Goal: Transaction & Acquisition: Purchase product/service

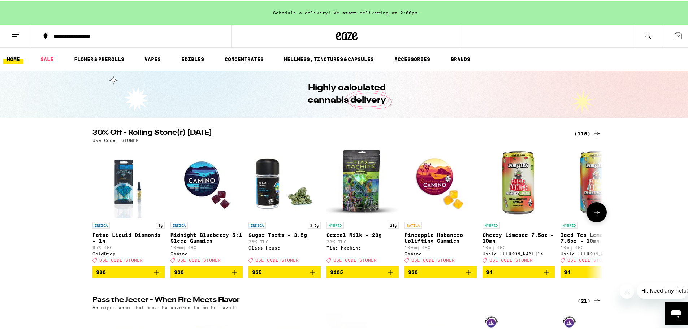
click at [596, 215] on icon at bounding box center [596, 211] width 9 height 9
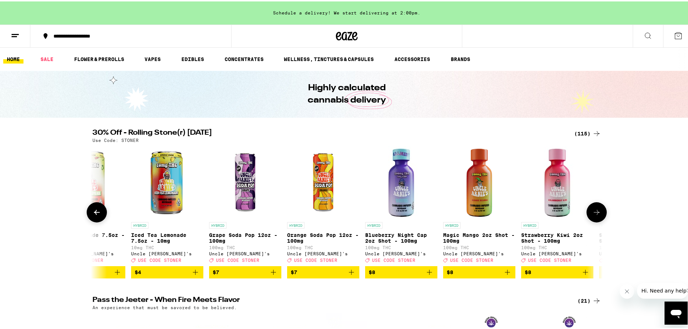
scroll to position [0, 430]
click at [597, 212] on icon at bounding box center [596, 211] width 9 height 9
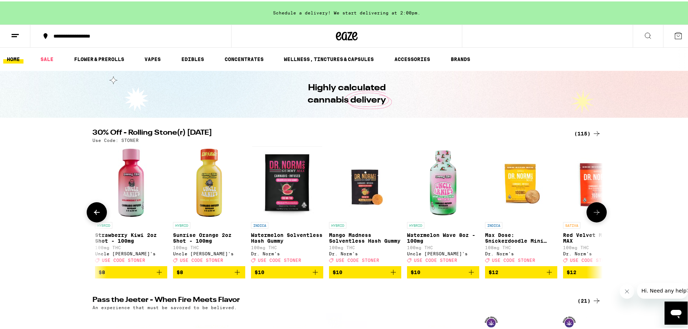
scroll to position [0, 860]
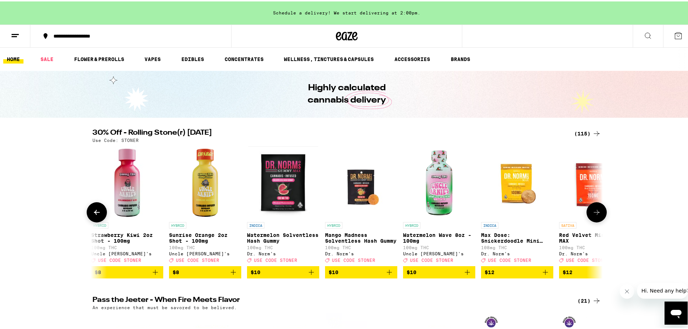
click at [597, 211] on icon at bounding box center [596, 211] width 9 height 9
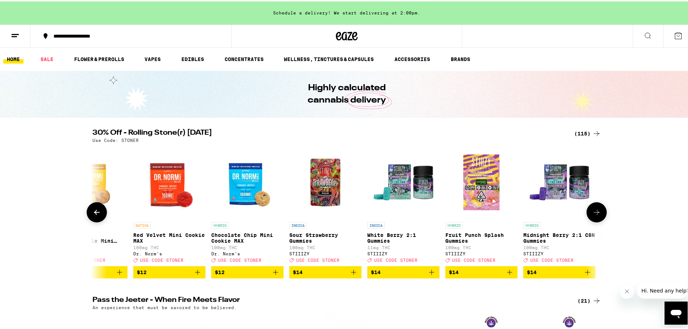
scroll to position [0, 1290]
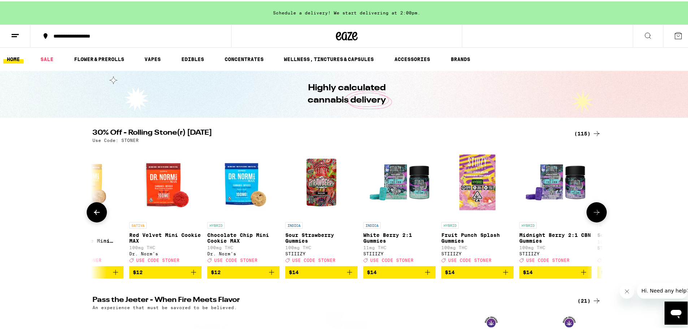
click at [597, 211] on icon at bounding box center [596, 211] width 9 height 9
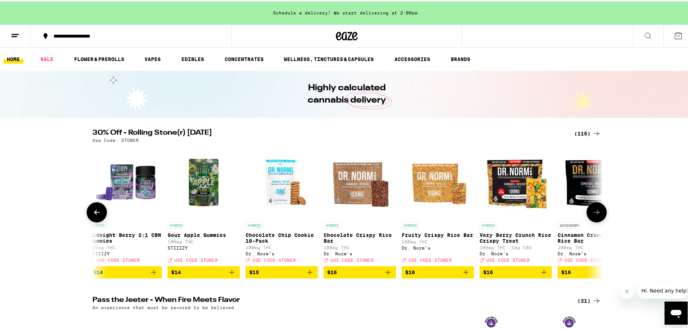
click at [597, 211] on icon at bounding box center [596, 211] width 9 height 9
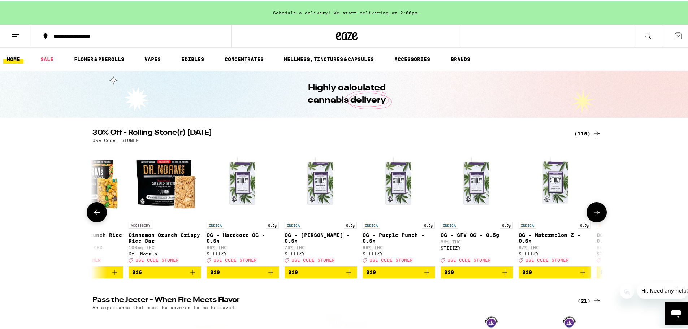
scroll to position [0, 2149]
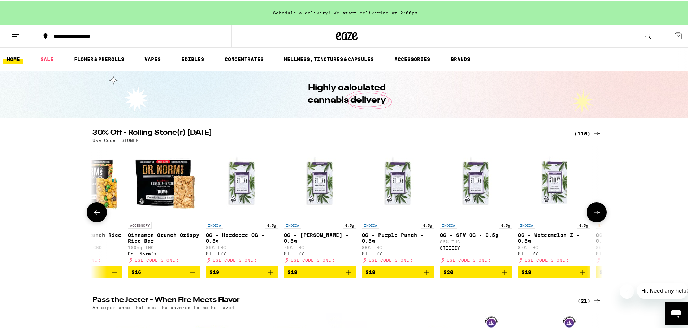
click at [597, 211] on icon at bounding box center [596, 211] width 9 height 9
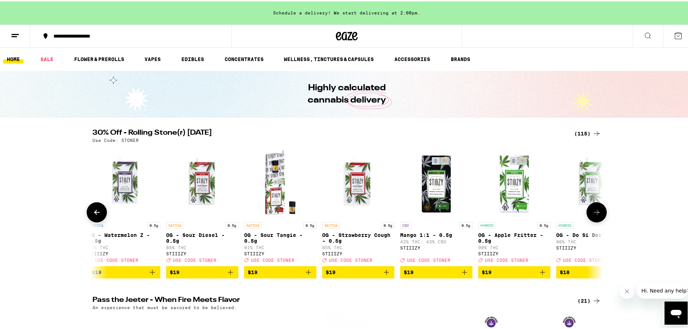
click at [597, 211] on icon at bounding box center [596, 211] width 9 height 9
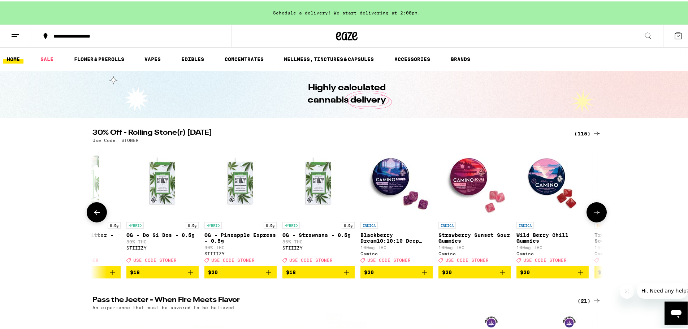
click at [597, 211] on icon at bounding box center [596, 211] width 9 height 9
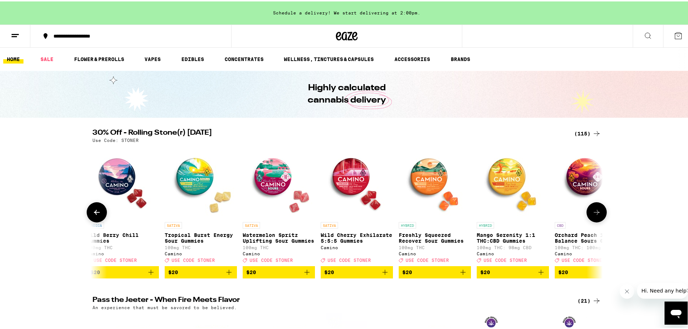
click at [597, 211] on icon at bounding box center [596, 211] width 9 height 9
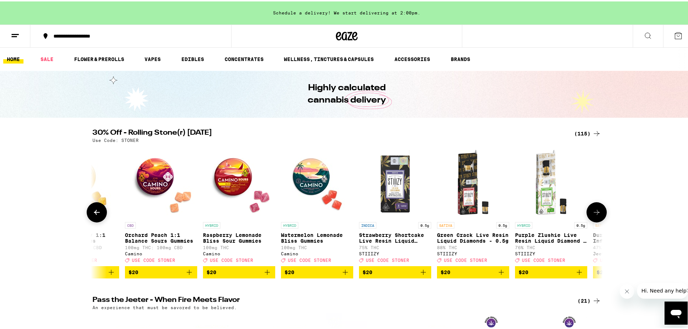
click at [597, 211] on icon at bounding box center [596, 211] width 9 height 9
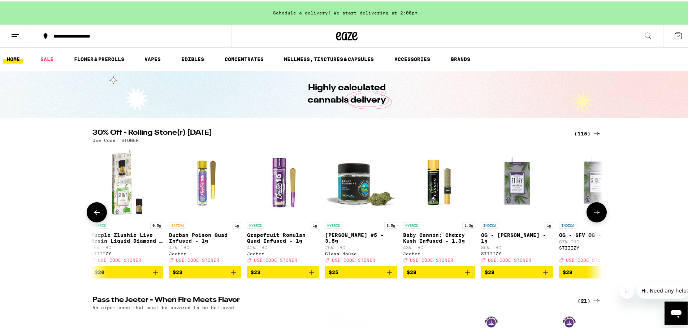
scroll to position [0, 4299]
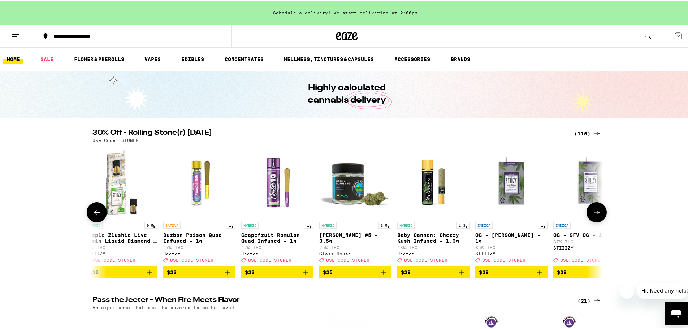
click at [597, 211] on icon at bounding box center [596, 211] width 9 height 9
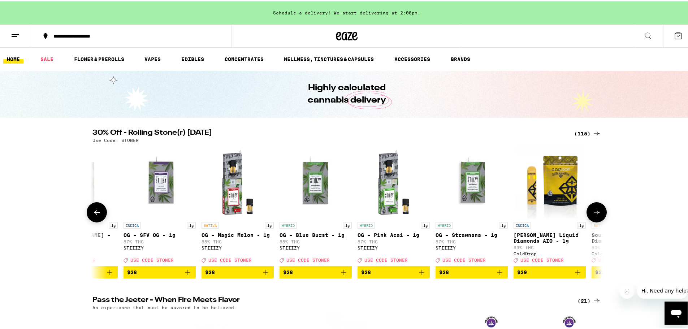
click at [597, 211] on icon at bounding box center [596, 211] width 9 height 9
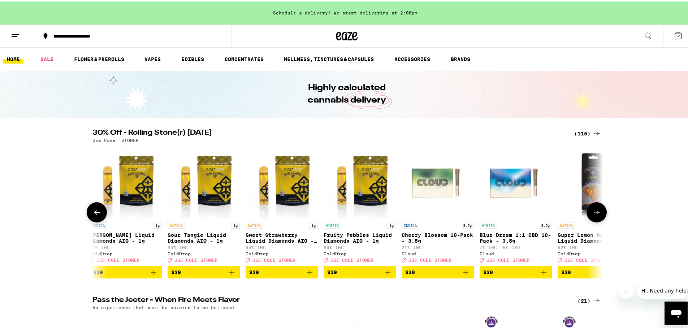
scroll to position [0, 5158]
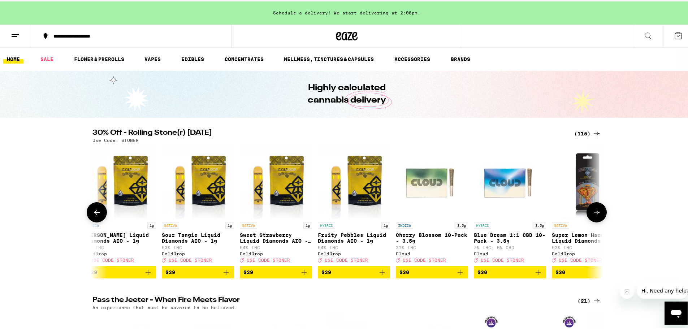
click at [597, 211] on icon at bounding box center [596, 211] width 9 height 9
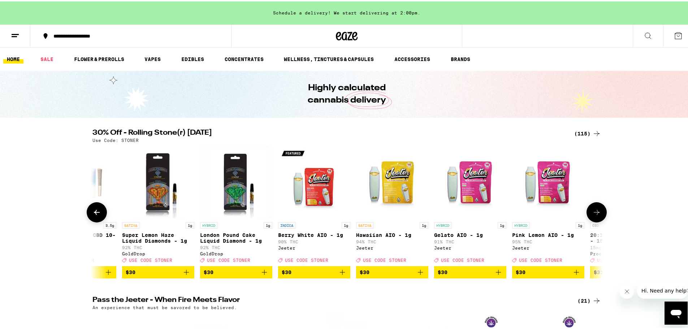
click at [598, 211] on icon at bounding box center [596, 211] width 9 height 9
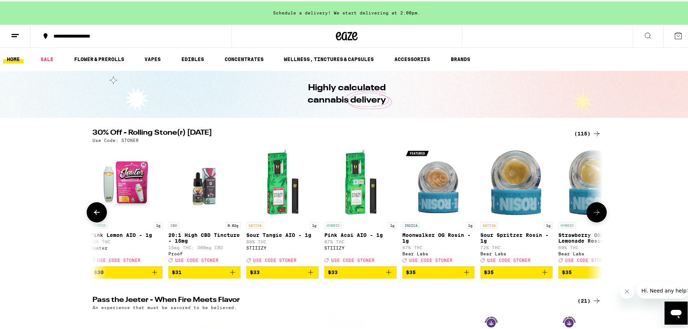
scroll to position [0, 6018]
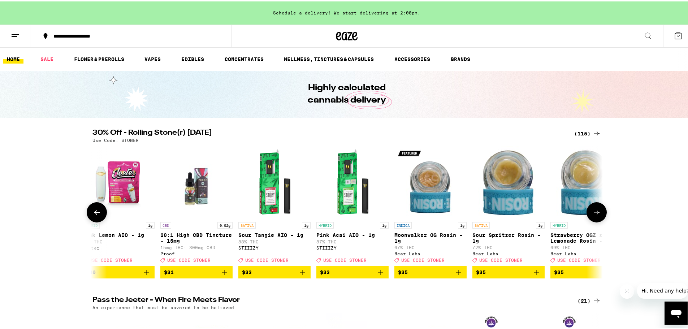
click at [598, 211] on icon at bounding box center [596, 211] width 9 height 9
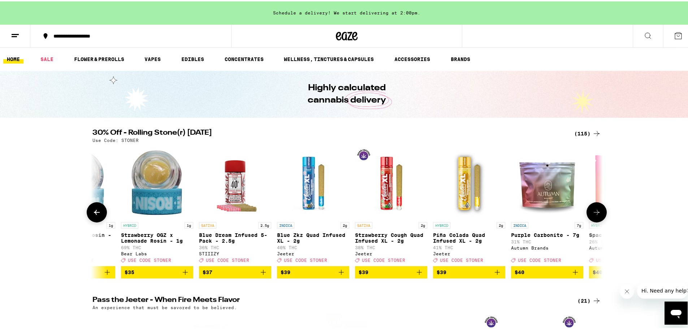
scroll to position [0, 6448]
click at [600, 210] on button at bounding box center [597, 211] width 20 height 20
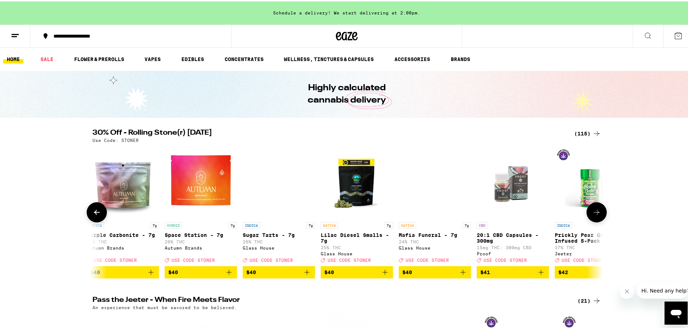
scroll to position [0, 6878]
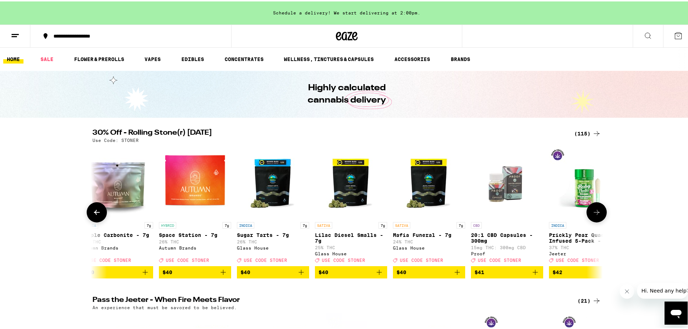
click at [600, 210] on button at bounding box center [597, 211] width 20 height 20
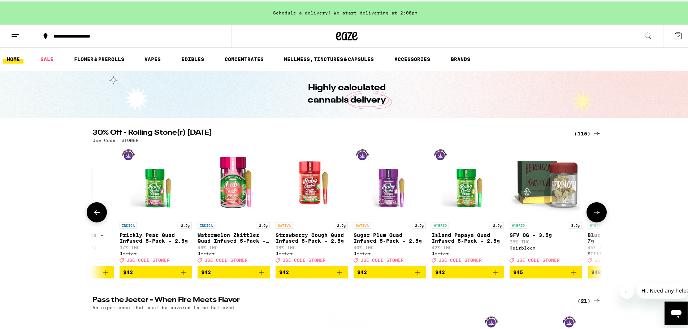
scroll to position [0, 7308]
click at [600, 210] on button at bounding box center [597, 211] width 20 height 20
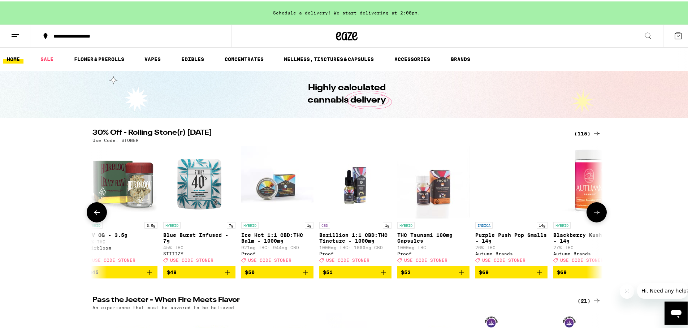
scroll to position [0, 7737]
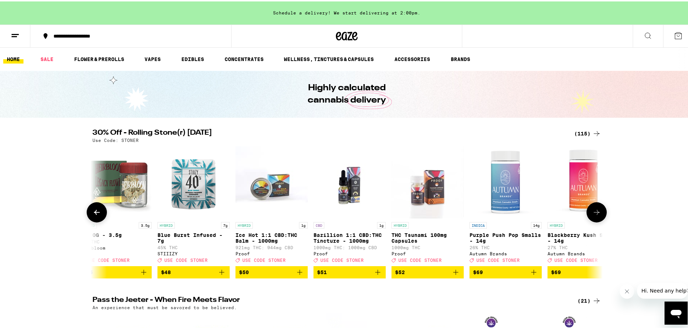
click at [595, 211] on icon at bounding box center [596, 211] width 9 height 9
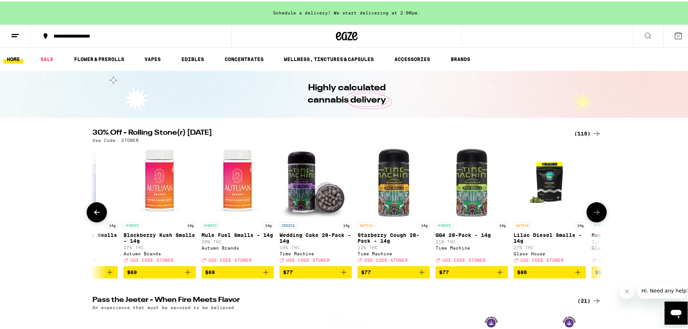
scroll to position [0, 8167]
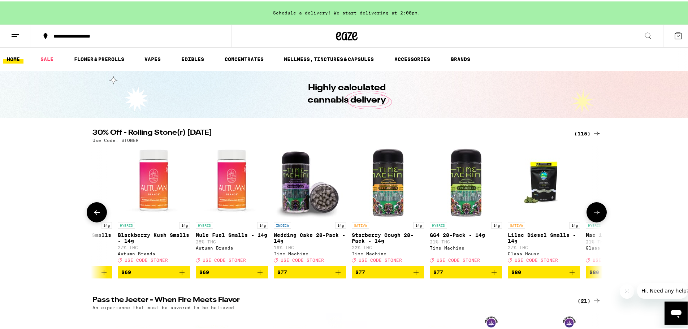
click at [491, 275] on icon "Add to bag" at bounding box center [494, 271] width 9 height 9
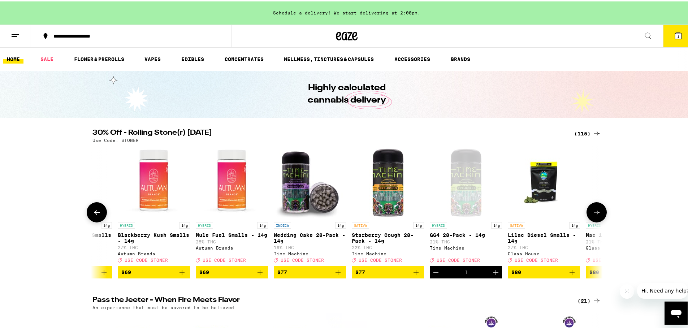
click at [598, 220] on button at bounding box center [597, 211] width 20 height 20
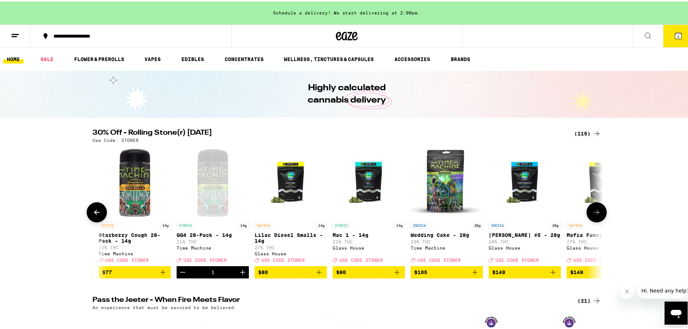
scroll to position [0, 8464]
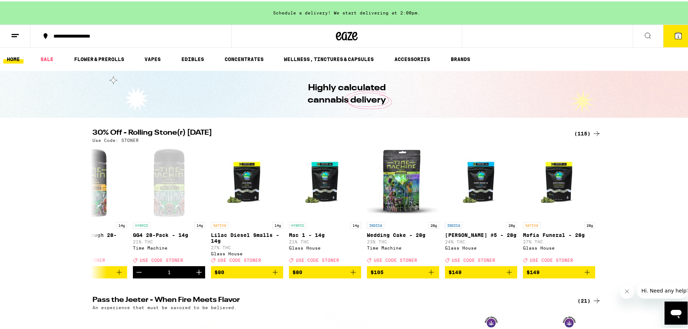
click at [10, 58] on link "HOME" at bounding box center [13, 57] width 20 height 9
click at [108, 58] on link "FLOWER & PREROLLS" at bounding box center [98, 57] width 57 height 9
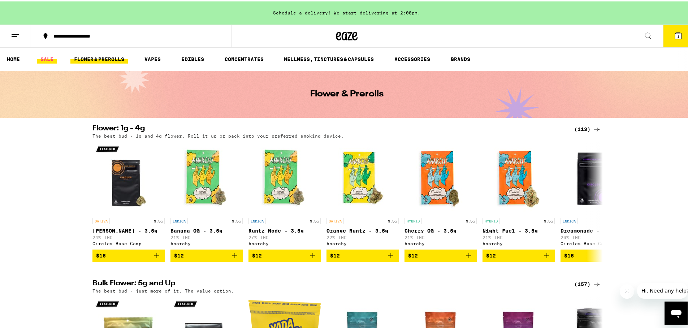
click at [46, 58] on link "SALE" at bounding box center [47, 57] width 20 height 9
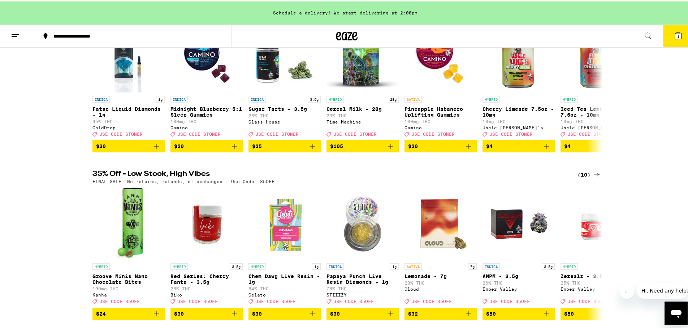
scroll to position [144, 0]
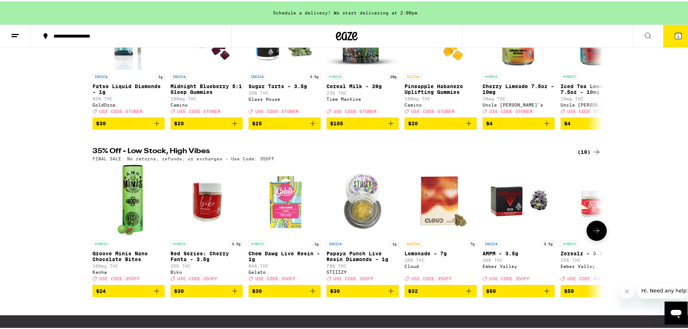
click at [598, 234] on icon at bounding box center [596, 229] width 9 height 9
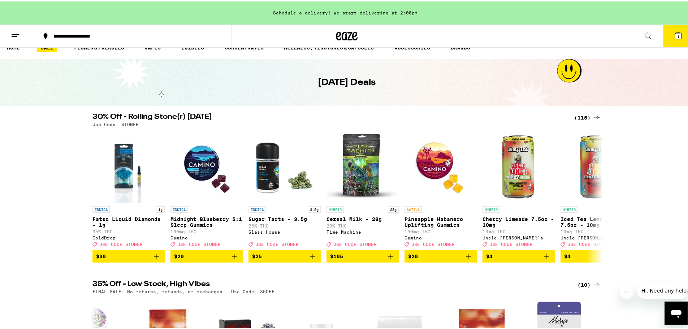
scroll to position [0, 0]
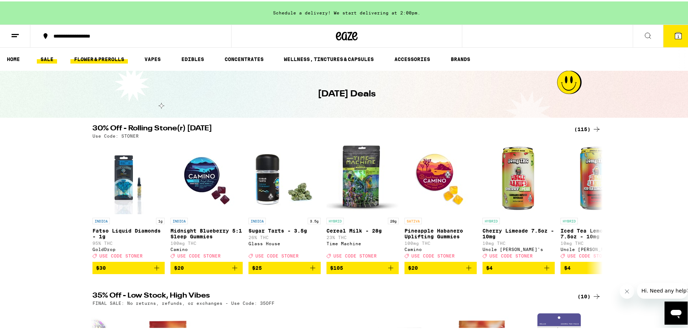
click at [109, 57] on link "FLOWER & PREROLLS" at bounding box center [98, 57] width 57 height 9
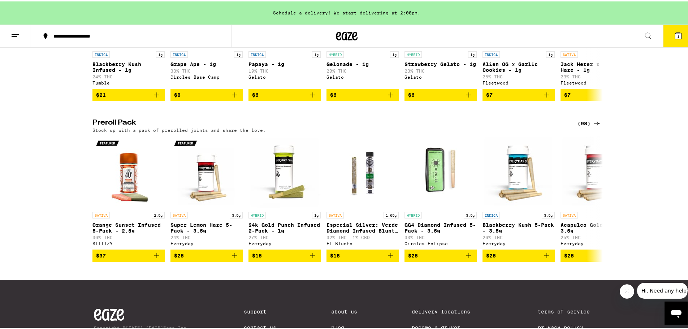
scroll to position [470, 0]
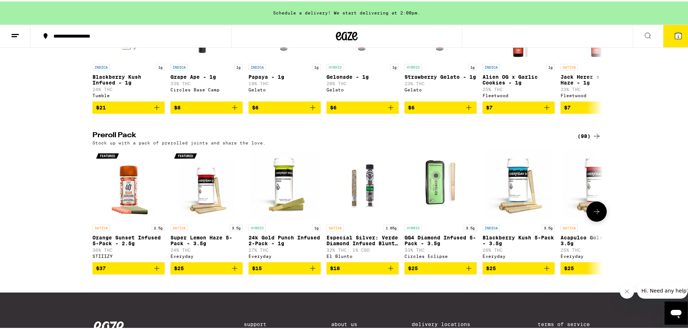
click at [595, 213] on icon at bounding box center [597, 210] width 6 height 5
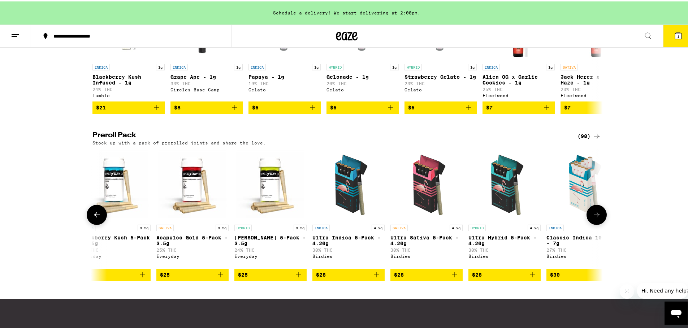
scroll to position [0, 430]
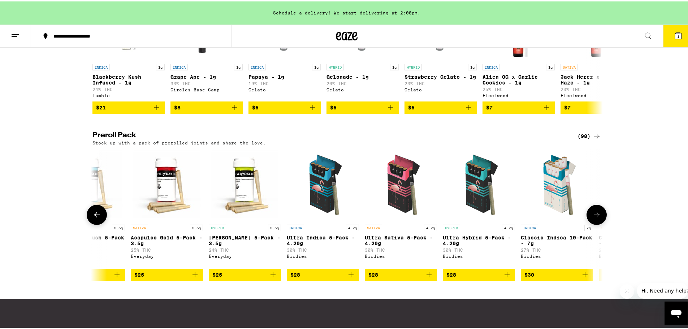
click at [594, 218] on icon at bounding box center [596, 213] width 9 height 9
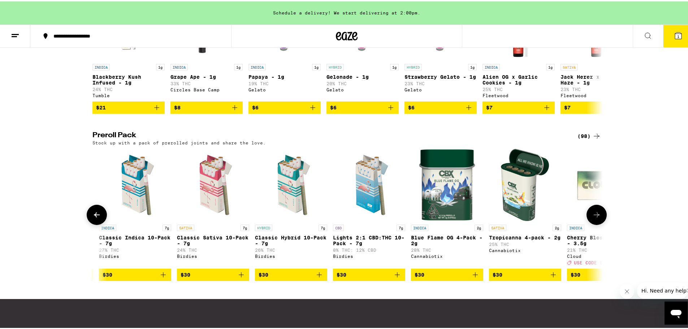
scroll to position [0, 860]
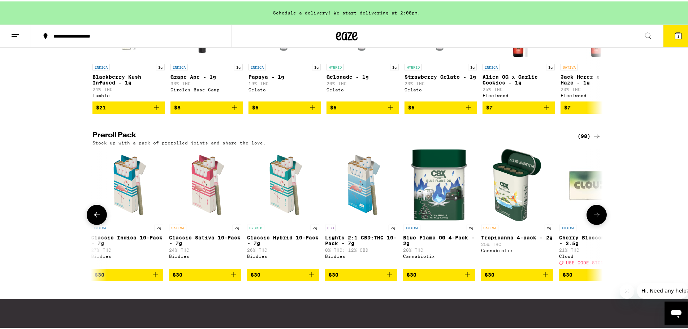
click at [307, 278] on icon "Add to bag" at bounding box center [311, 273] width 9 height 9
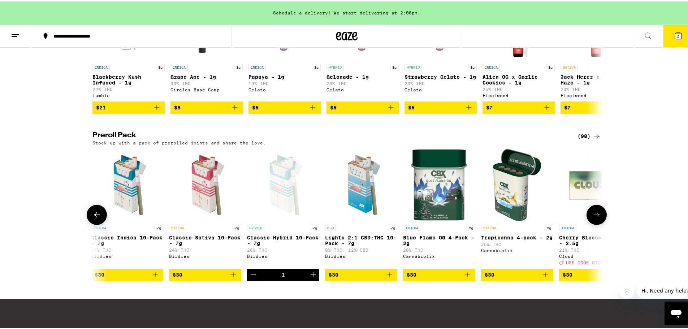
click at [592, 218] on icon at bounding box center [596, 213] width 9 height 9
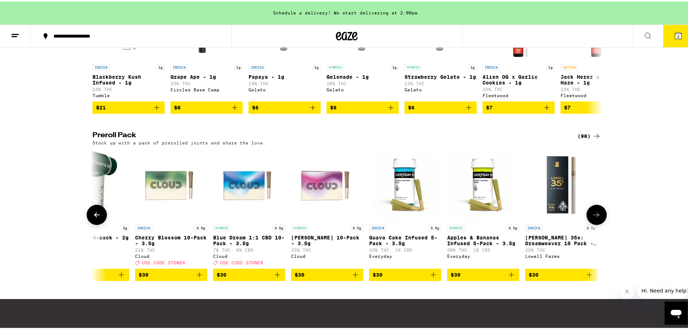
scroll to position [0, 1290]
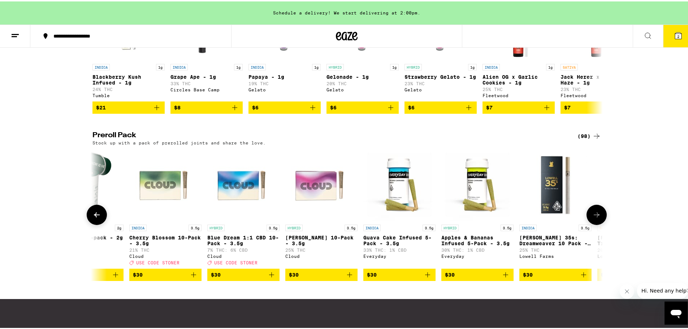
click at [595, 218] on icon at bounding box center [596, 213] width 9 height 9
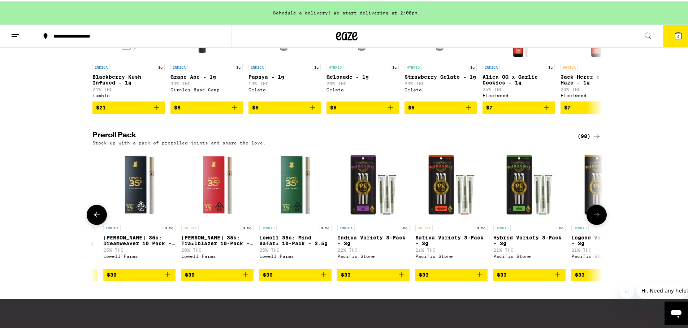
scroll to position [0, 1719]
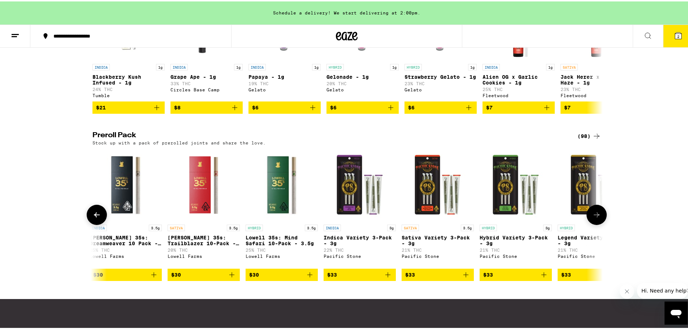
click at [306, 278] on icon "Add to bag" at bounding box center [310, 273] width 9 height 9
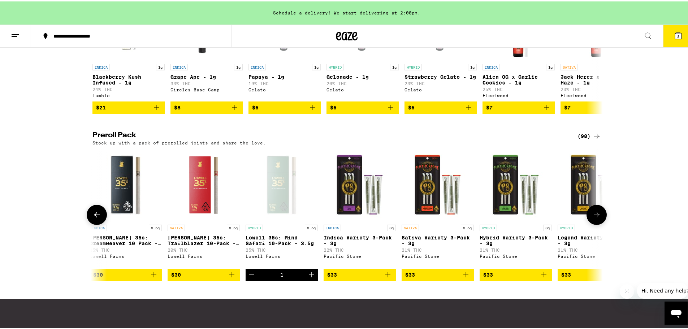
click at [593, 218] on icon at bounding box center [596, 213] width 9 height 9
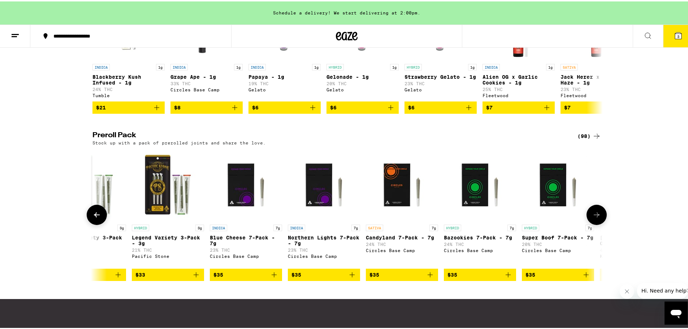
scroll to position [0, 2149]
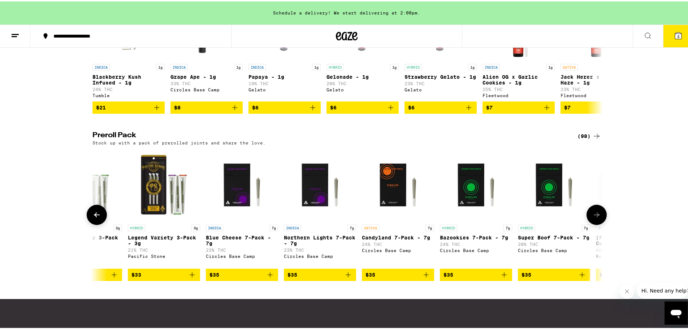
click at [98, 224] on button at bounding box center [97, 213] width 20 height 20
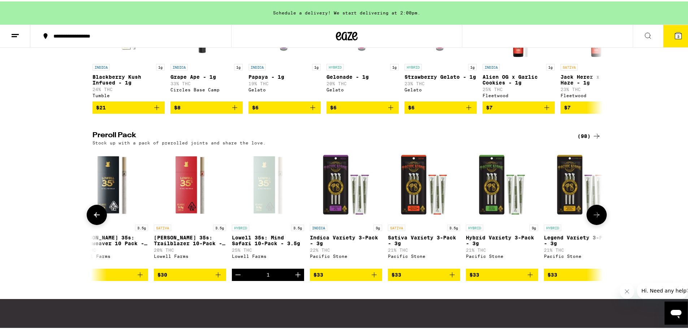
scroll to position [0, 1719]
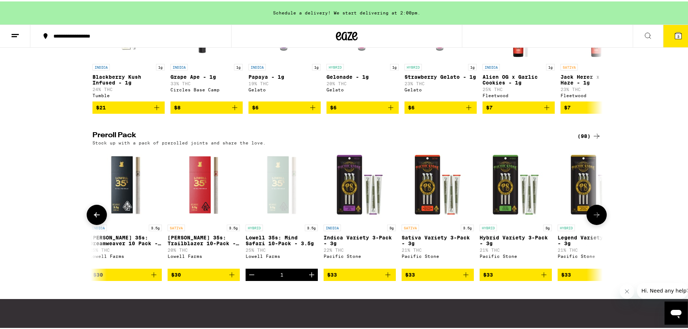
click at [595, 218] on icon at bounding box center [596, 213] width 9 height 9
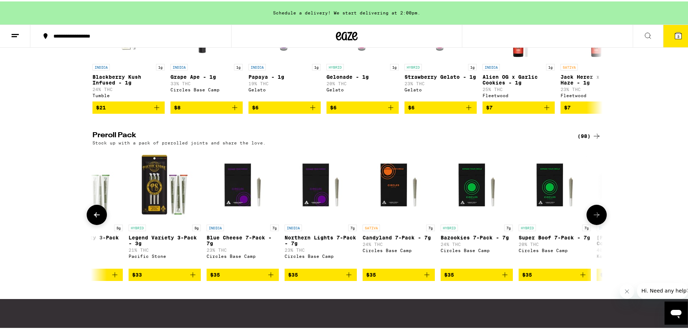
scroll to position [0, 2149]
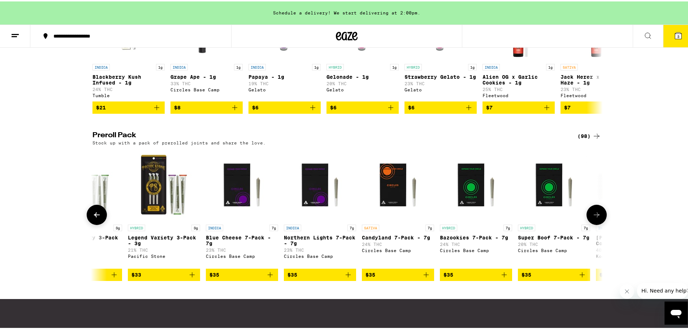
click at [595, 218] on icon at bounding box center [596, 213] width 9 height 9
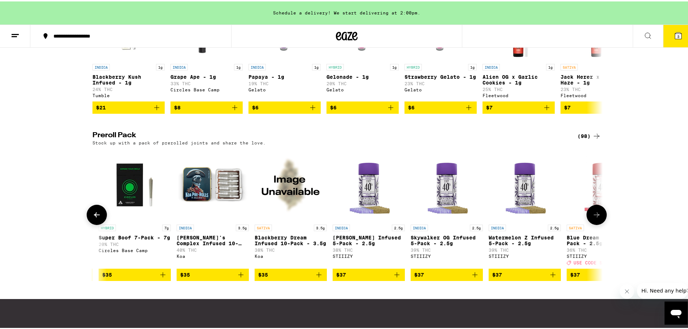
scroll to position [0, 2579]
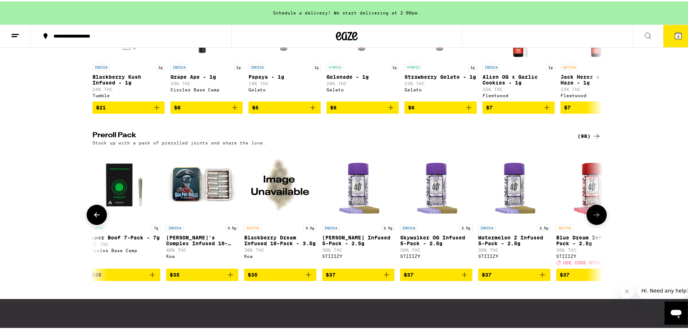
click at [89, 224] on button at bounding box center [97, 213] width 20 height 20
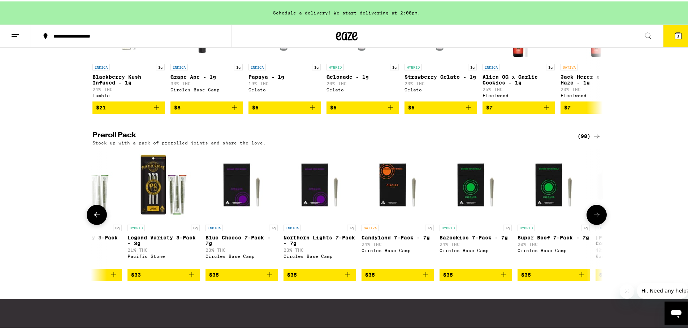
scroll to position [0, 2149]
click at [595, 218] on icon at bounding box center [596, 213] width 9 height 9
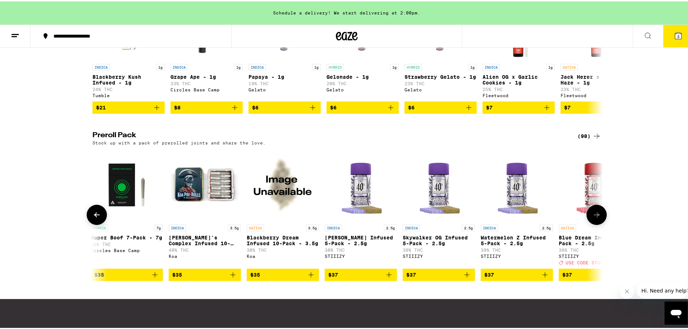
scroll to position [0, 2579]
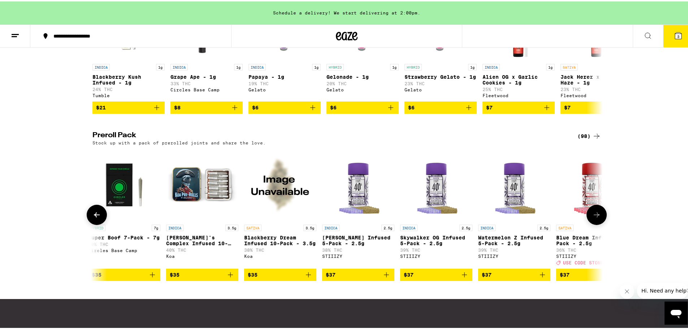
click at [595, 218] on icon at bounding box center [596, 213] width 9 height 9
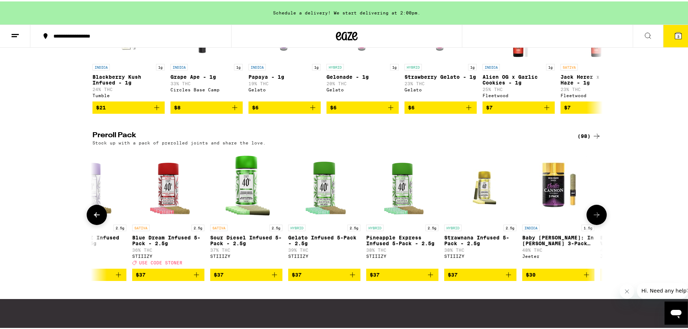
scroll to position [0, 3009]
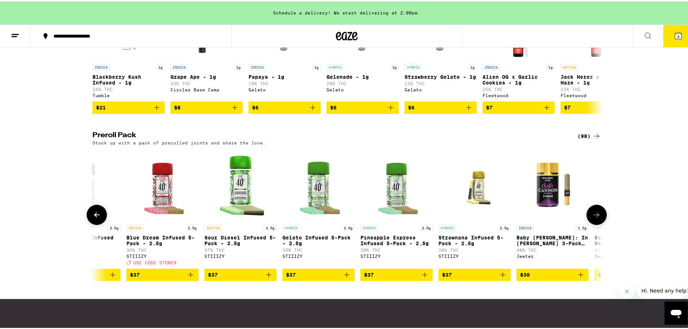
click at [595, 216] on icon at bounding box center [597, 213] width 6 height 5
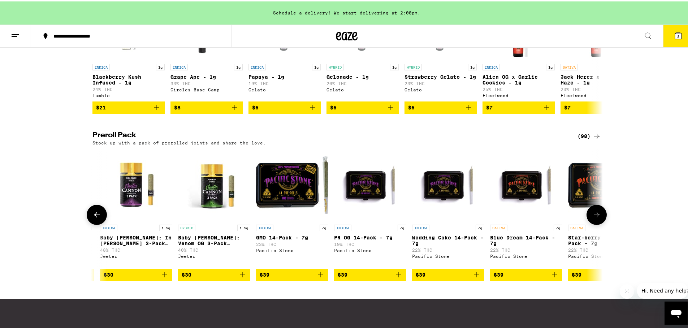
scroll to position [0, 3439]
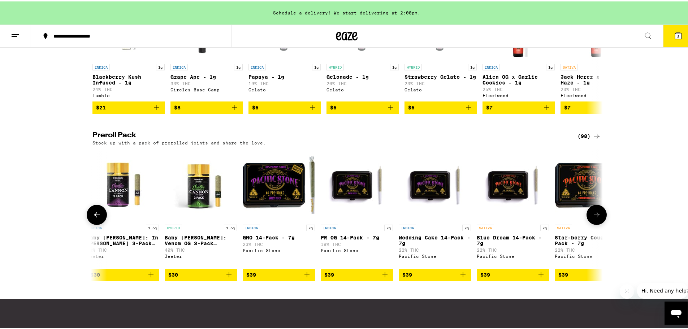
click at [596, 216] on icon at bounding box center [597, 213] width 6 height 5
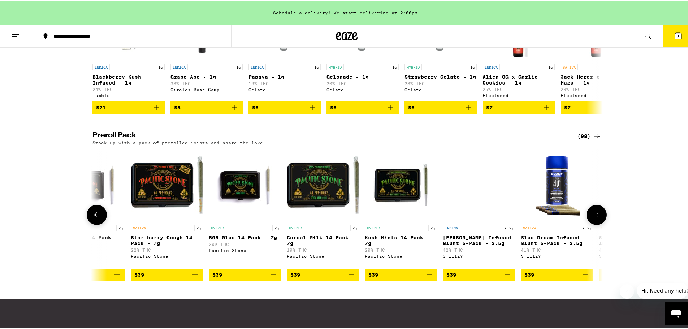
scroll to position [0, 3869]
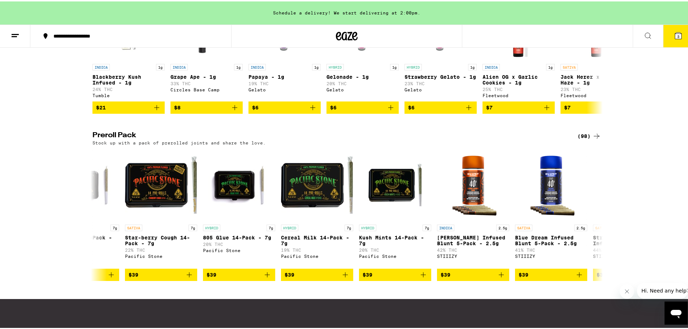
click at [675, 32] on icon at bounding box center [678, 34] width 7 height 7
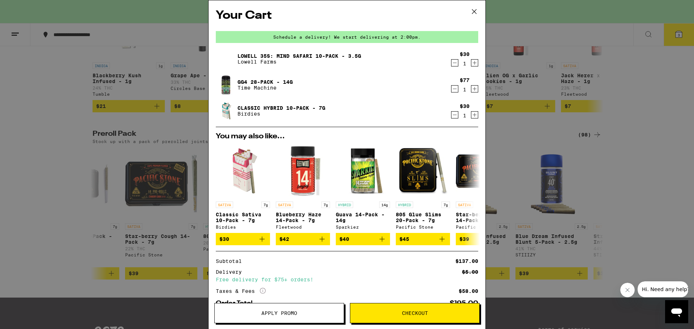
click at [305, 310] on button "Apply Promo" at bounding box center [279, 313] width 130 height 20
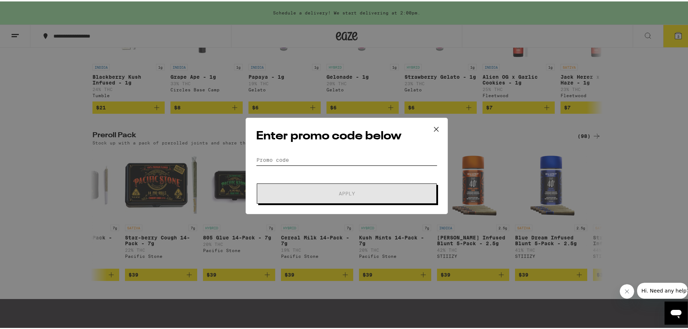
click at [306, 157] on input "Promo Code" at bounding box center [346, 158] width 181 height 11
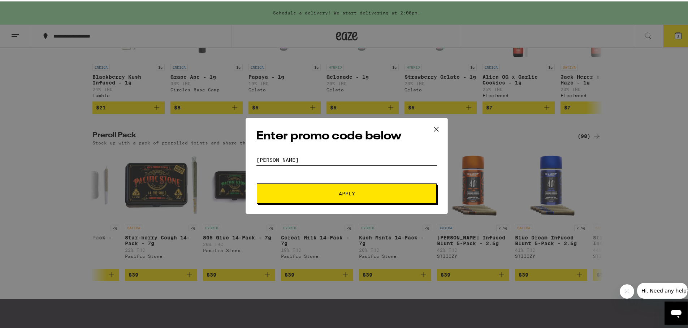
type input "[PERSON_NAME]"
click at [257, 182] on button "Apply" at bounding box center [347, 192] width 180 height 20
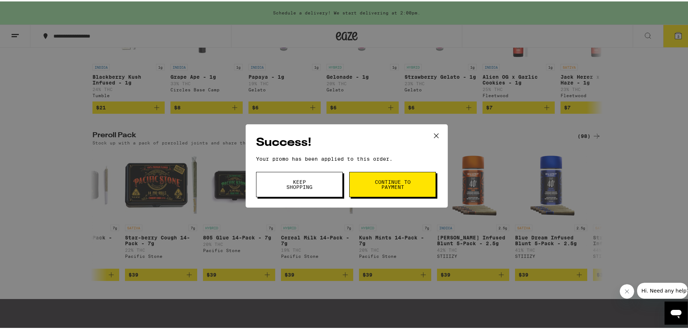
click at [387, 188] on span "Continue to payment" at bounding box center [392, 183] width 37 height 10
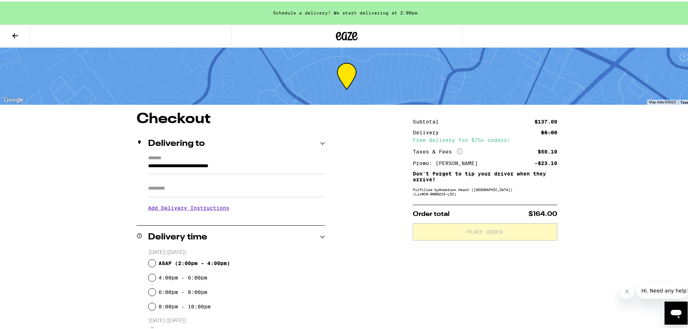
click at [10, 30] on button at bounding box center [15, 34] width 30 height 23
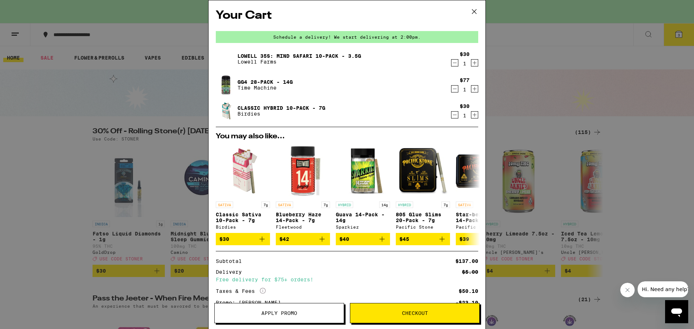
click at [476, 9] on icon at bounding box center [474, 11] width 11 height 11
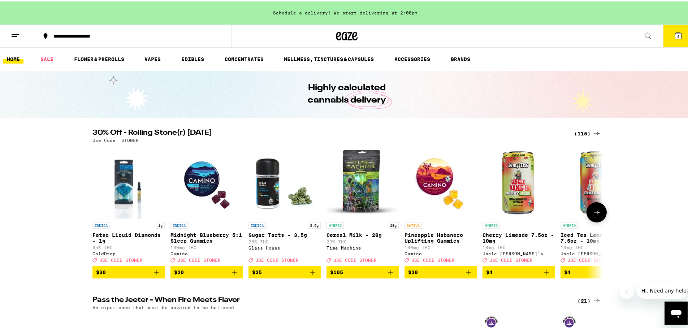
click at [592, 214] on icon at bounding box center [596, 211] width 9 height 9
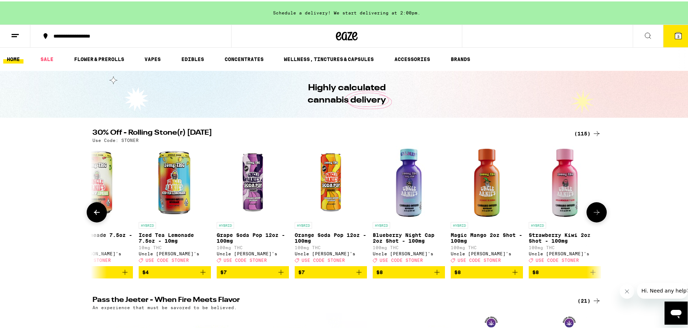
scroll to position [0, 430]
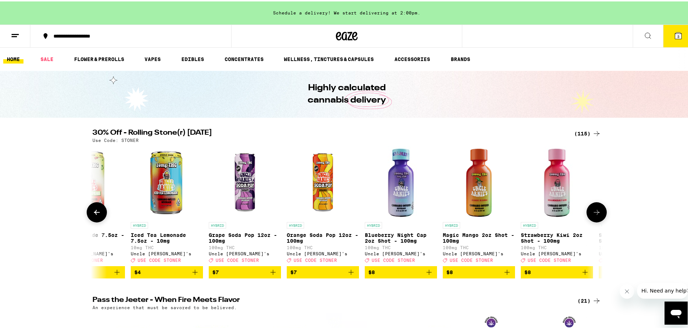
click at [592, 212] on icon at bounding box center [596, 211] width 9 height 9
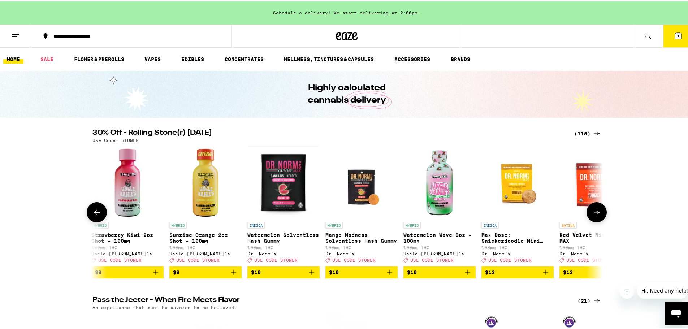
scroll to position [0, 860]
click at [592, 212] on icon at bounding box center [596, 211] width 9 height 9
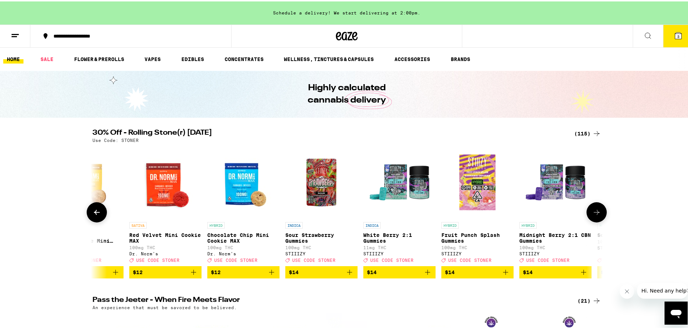
click at [592, 212] on icon at bounding box center [596, 211] width 9 height 9
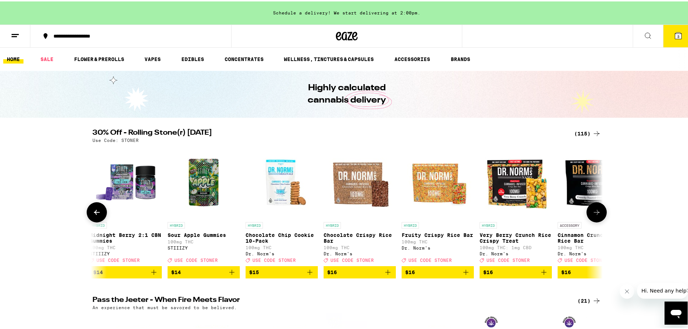
click at [592, 212] on icon at bounding box center [596, 211] width 9 height 9
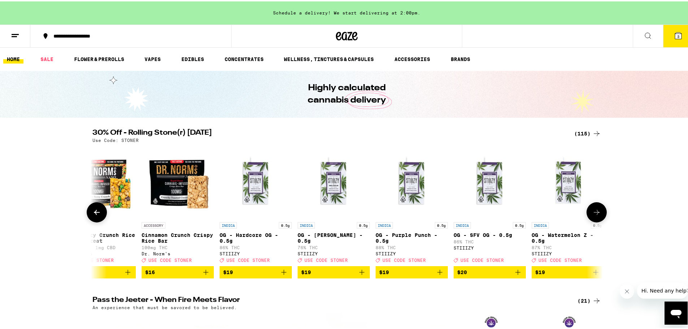
scroll to position [0, 2149]
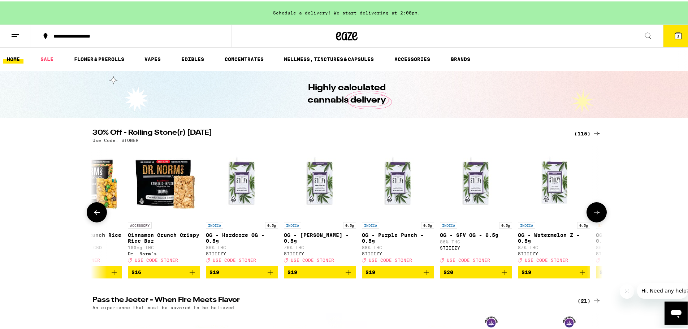
click at [592, 212] on icon at bounding box center [596, 211] width 9 height 9
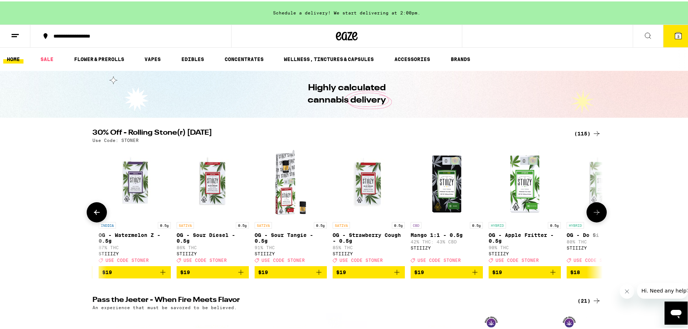
scroll to position [0, 2579]
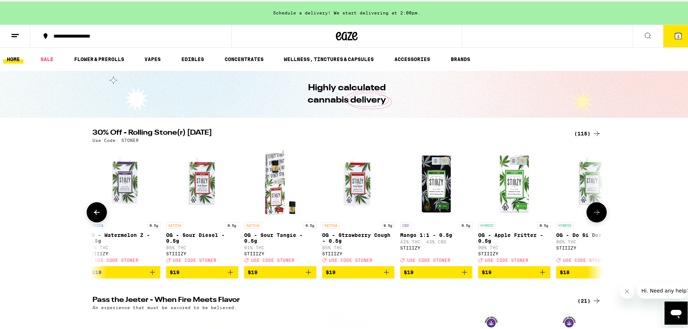
click at [592, 212] on icon at bounding box center [596, 211] width 9 height 9
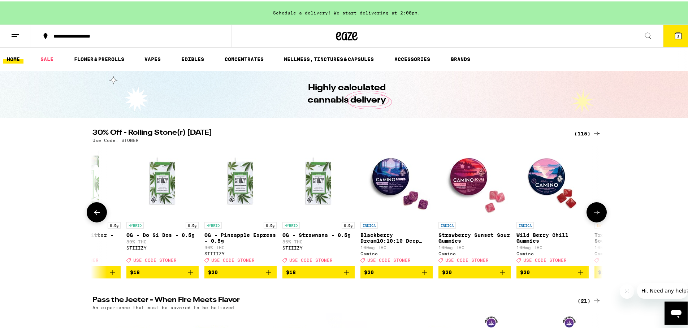
click at [592, 211] on icon at bounding box center [596, 211] width 9 height 9
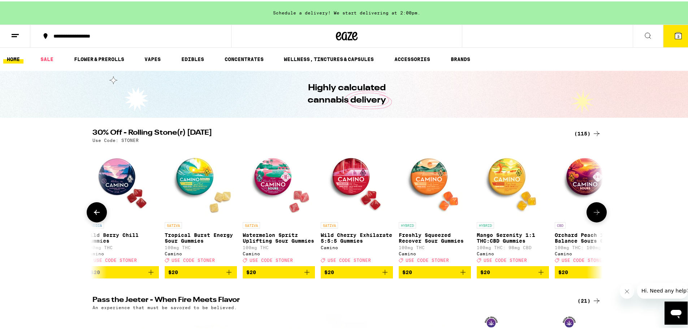
click at [592, 210] on icon at bounding box center [596, 211] width 9 height 9
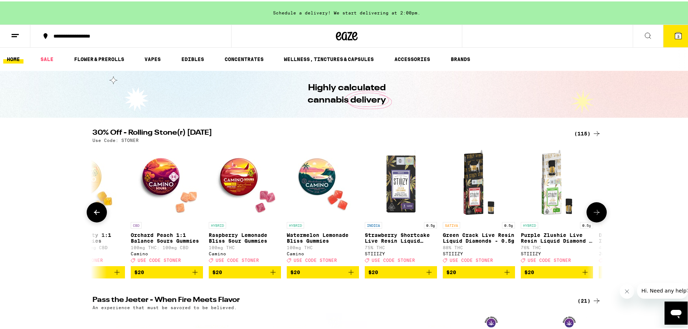
scroll to position [0, 3869]
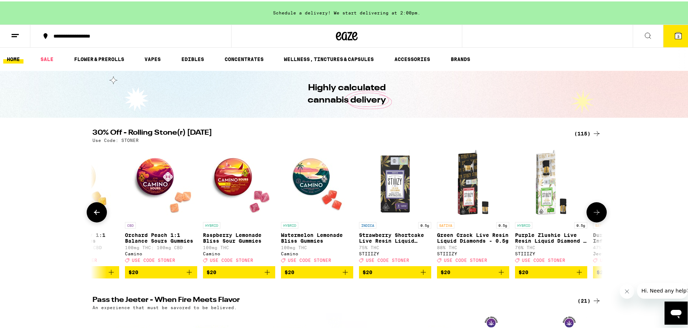
click at [591, 210] on button at bounding box center [597, 211] width 20 height 20
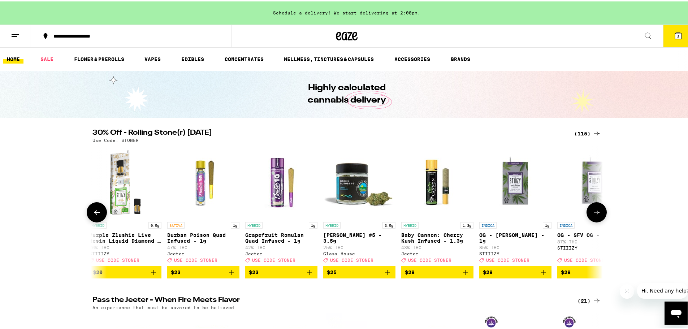
scroll to position [0, 4299]
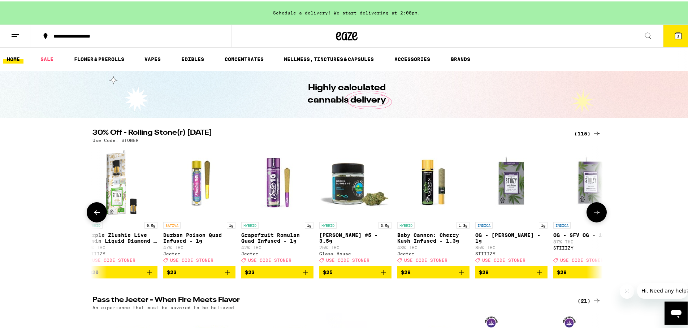
click at [590, 209] on button at bounding box center [597, 211] width 20 height 20
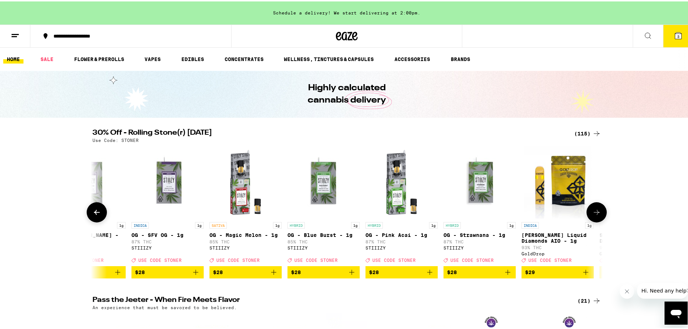
scroll to position [0, 4728]
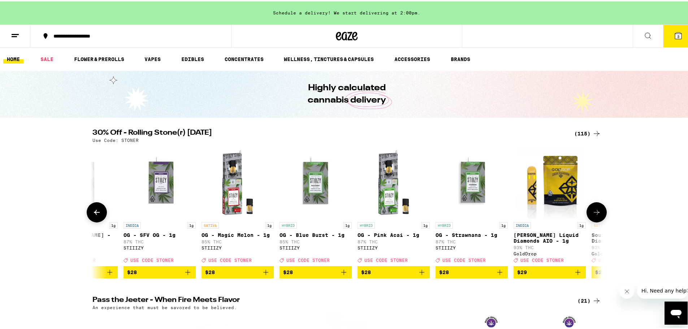
click at [592, 210] on icon at bounding box center [596, 211] width 9 height 9
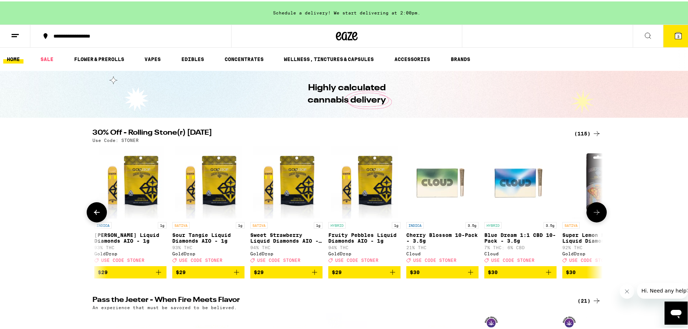
scroll to position [0, 5158]
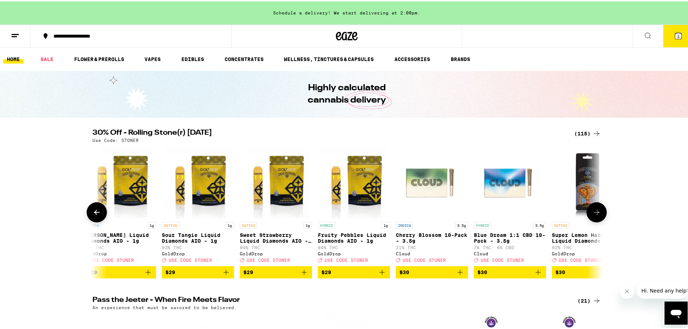
click at [592, 210] on icon at bounding box center [596, 211] width 9 height 9
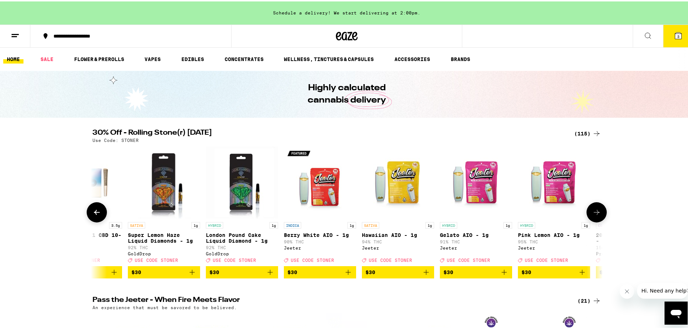
scroll to position [0, 5588]
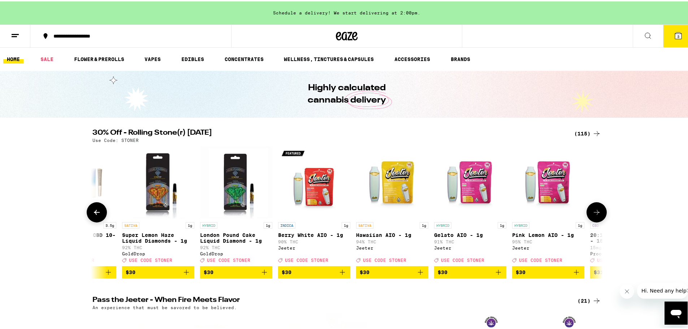
click at [592, 210] on icon at bounding box center [596, 211] width 9 height 9
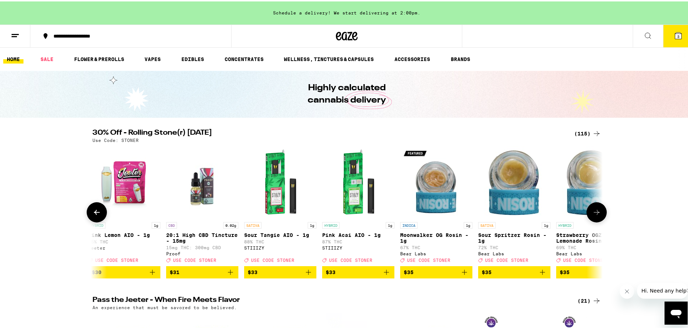
scroll to position [0, 6018]
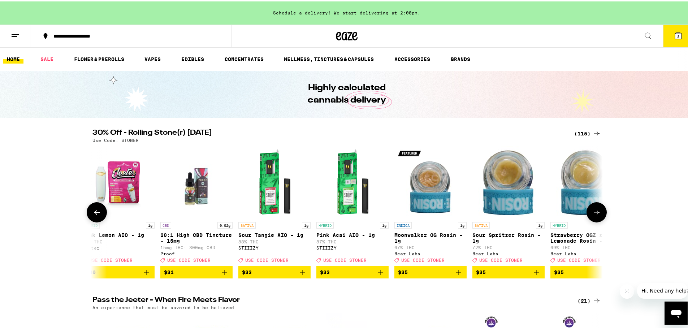
click at [592, 210] on icon at bounding box center [596, 211] width 9 height 9
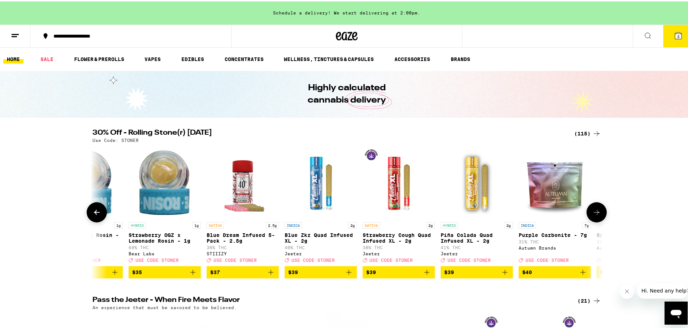
scroll to position [0, 6448]
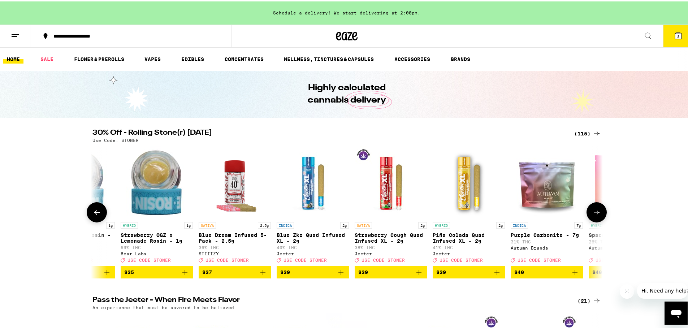
click at [592, 210] on icon at bounding box center [596, 211] width 9 height 9
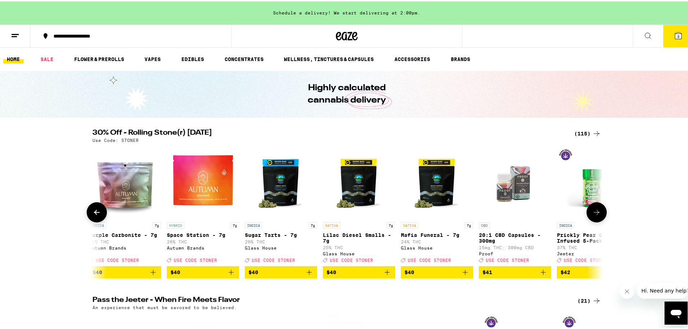
scroll to position [0, 6878]
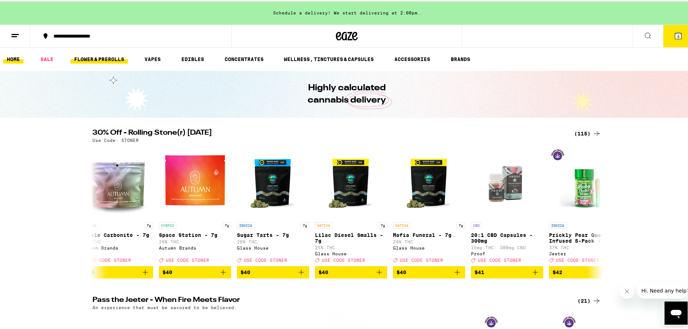
click at [94, 53] on link "FLOWER & PREROLLS" at bounding box center [98, 57] width 57 height 9
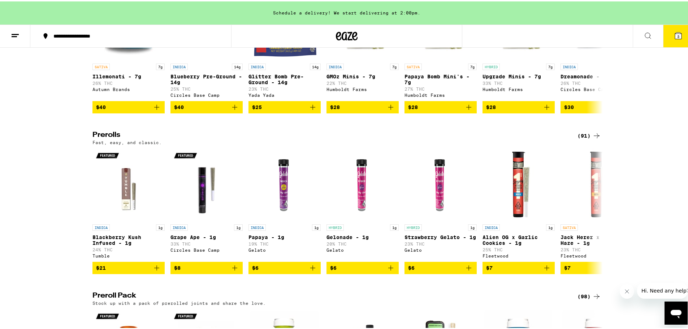
scroll to position [325, 0]
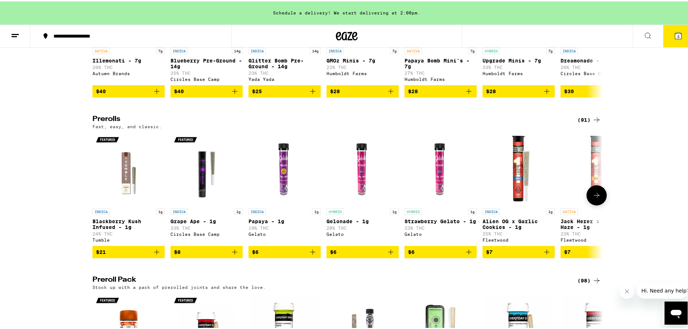
click at [596, 198] on icon at bounding box center [596, 194] width 9 height 9
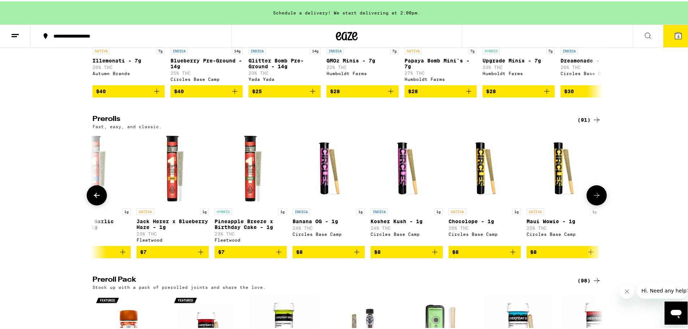
scroll to position [0, 430]
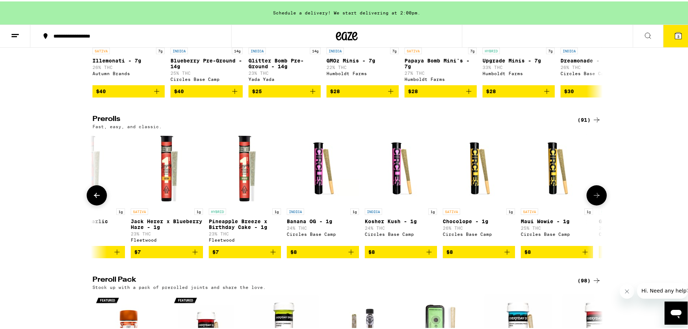
click at [595, 198] on icon at bounding box center [596, 194] width 9 height 9
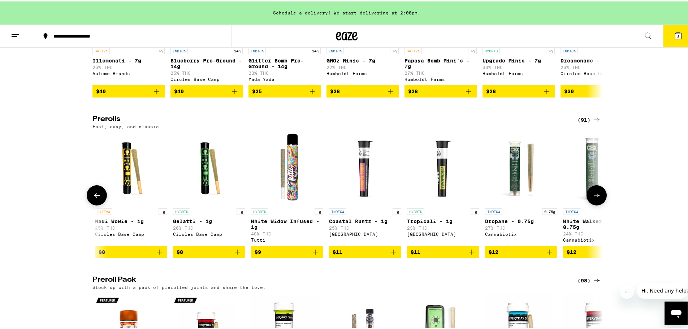
scroll to position [0, 860]
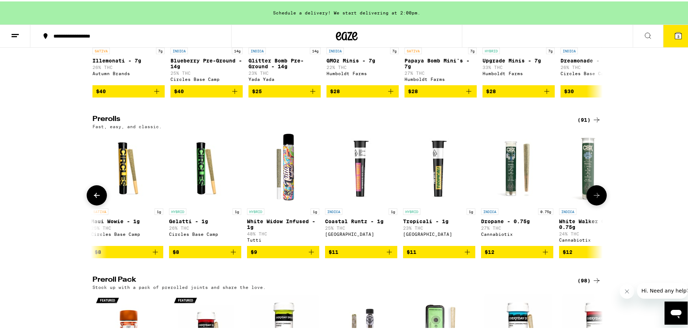
click at [307, 255] on icon "Add to bag" at bounding box center [311, 250] width 9 height 9
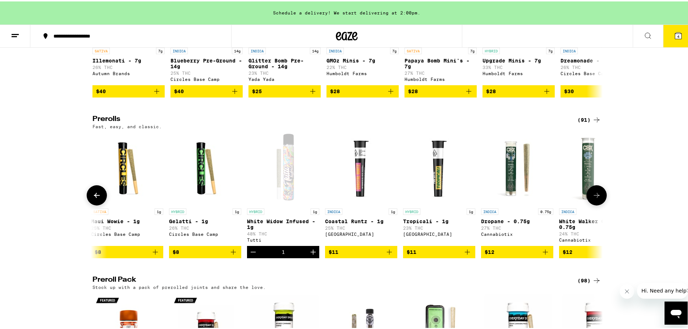
click at [596, 198] on icon at bounding box center [596, 194] width 9 height 9
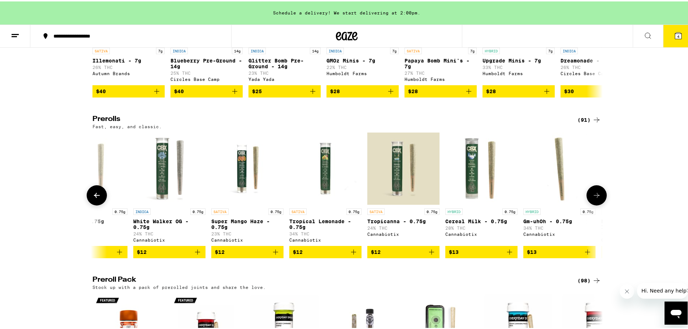
scroll to position [0, 1290]
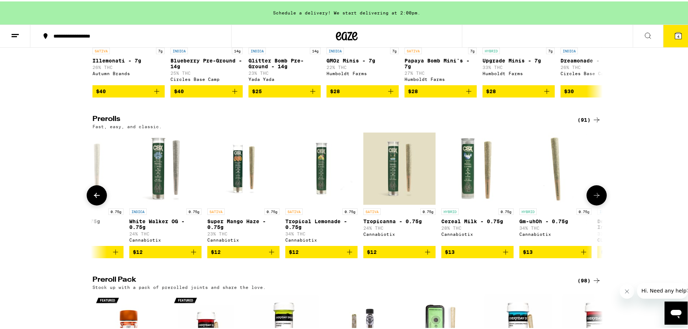
click at [597, 198] on icon at bounding box center [596, 194] width 9 height 9
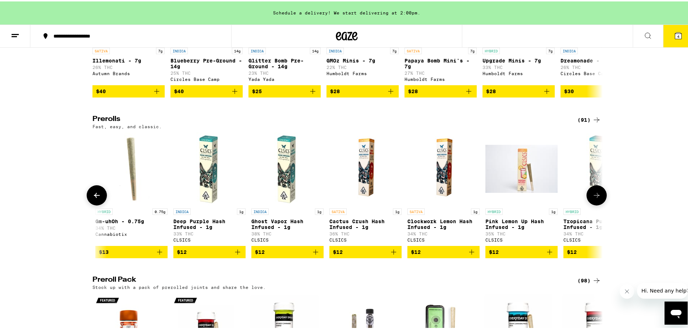
scroll to position [0, 1719]
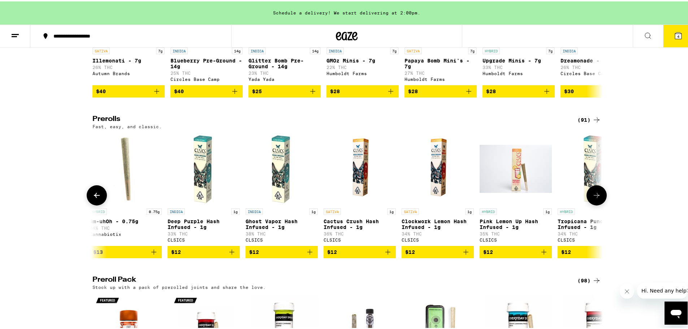
click at [597, 198] on icon at bounding box center [596, 194] width 9 height 9
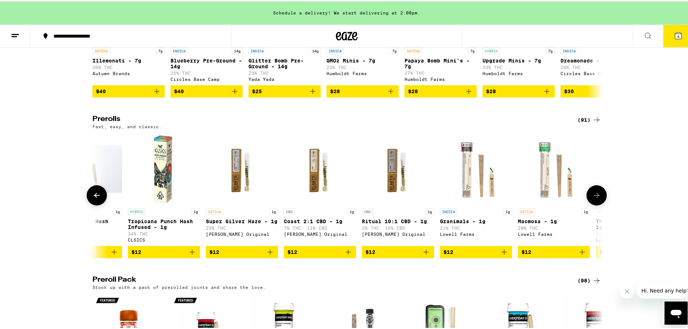
click at [597, 198] on icon at bounding box center [596, 194] width 9 height 9
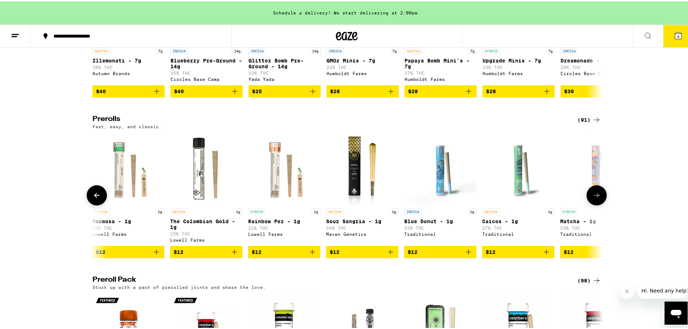
scroll to position [0, 2579]
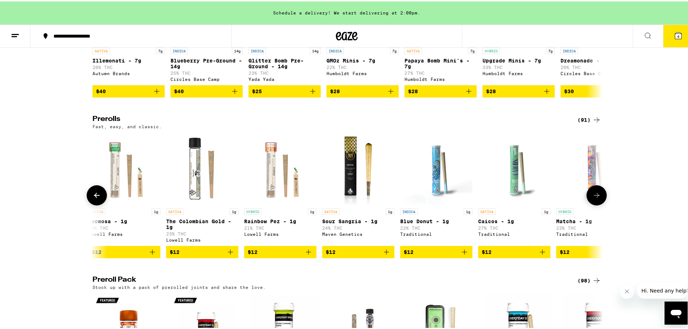
click at [597, 198] on icon at bounding box center [596, 194] width 9 height 9
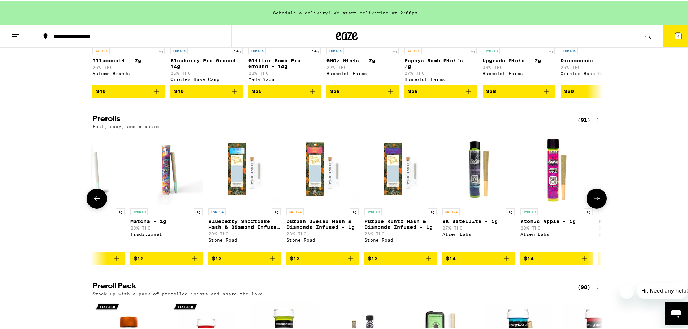
scroll to position [0, 3009]
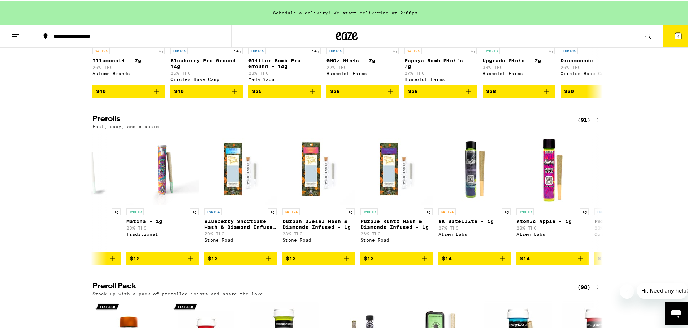
click at [667, 29] on button "4" at bounding box center [678, 34] width 30 height 22
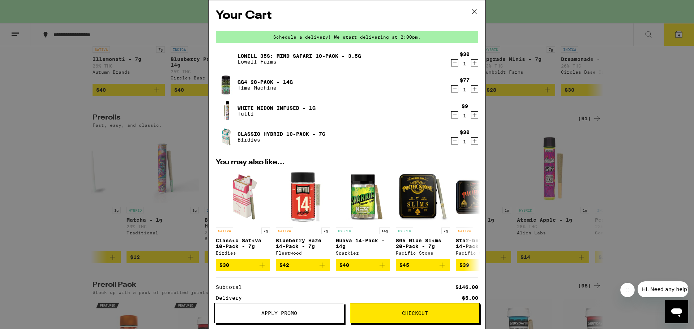
click at [318, 318] on button "Apply Promo" at bounding box center [279, 313] width 130 height 20
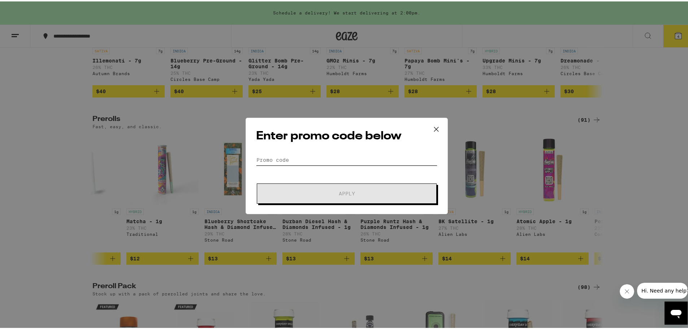
click at [318, 159] on input "Promo Code" at bounding box center [346, 158] width 181 height 11
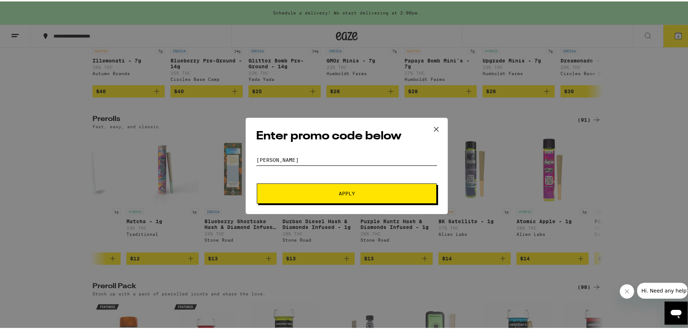
type input "[PERSON_NAME]"
click at [257, 182] on button "Apply" at bounding box center [347, 192] width 180 height 20
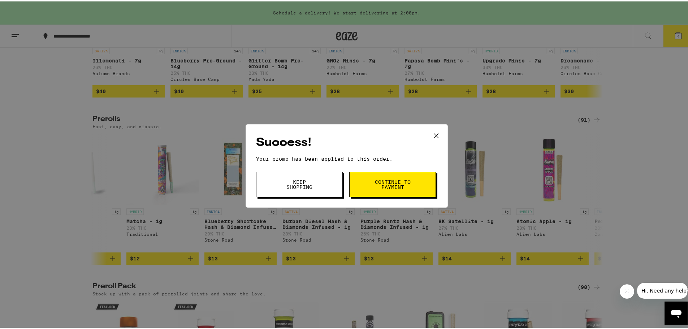
click at [392, 180] on span "Continue to payment" at bounding box center [392, 183] width 37 height 10
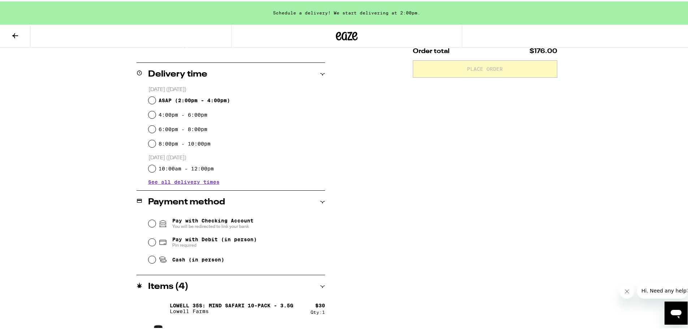
scroll to position [181, 0]
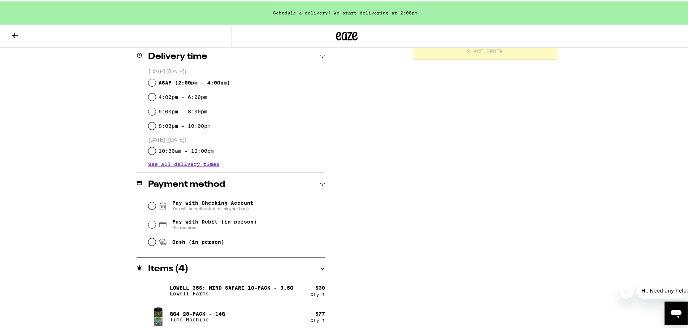
click at [156, 222] on div "Pay with Debit (in person) Pin required" at bounding box center [236, 223] width 177 height 19
drag, startPoint x: 150, startPoint y: 224, endPoint x: 170, endPoint y: 225, distance: 20.3
click at [150, 224] on input "Pay with Debit (in person) Pin required" at bounding box center [151, 223] width 7 height 7
radio input "true"
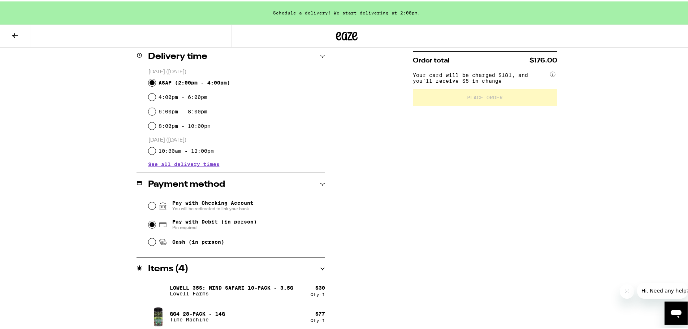
click at [150, 79] on input "ASAP ( 2:00pm - 4:00pm )" at bounding box center [151, 81] width 7 height 7
radio input "true"
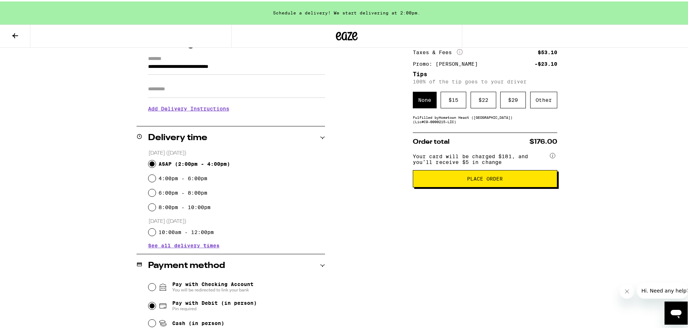
scroll to position [91, 0]
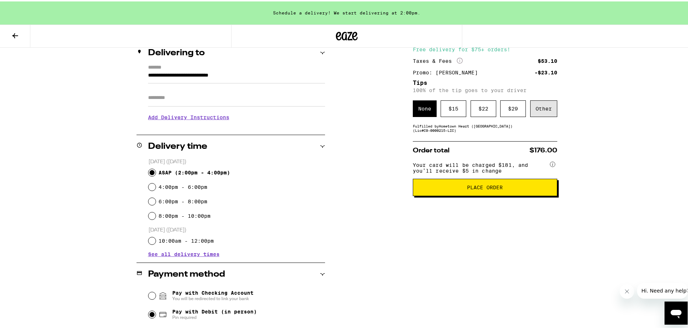
click at [541, 110] on div "Other" at bounding box center [543, 107] width 27 height 17
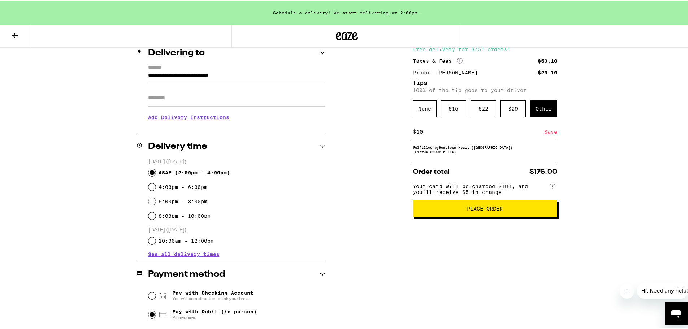
type input "10"
click at [552, 130] on div "Save" at bounding box center [550, 130] width 13 height 16
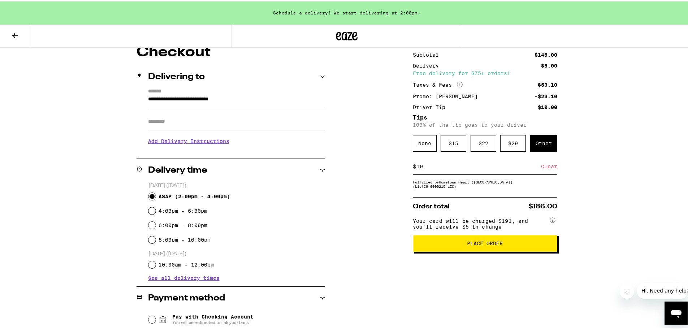
scroll to position [55, 0]
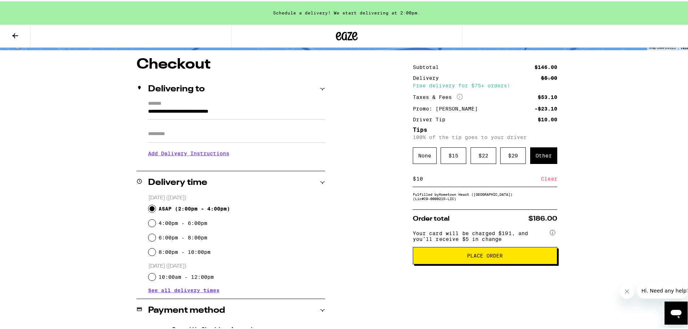
click at [500, 256] on span "Place Order" at bounding box center [485, 254] width 132 height 5
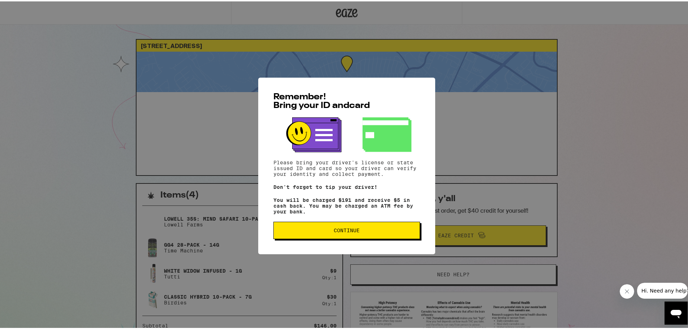
click at [334, 226] on button "Continue" at bounding box center [346, 228] width 147 height 17
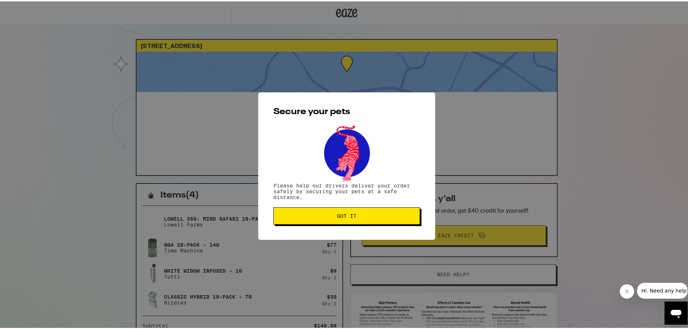
click at [333, 213] on span "Got it" at bounding box center [347, 214] width 134 height 5
